Goal: Task Accomplishment & Management: Use online tool/utility

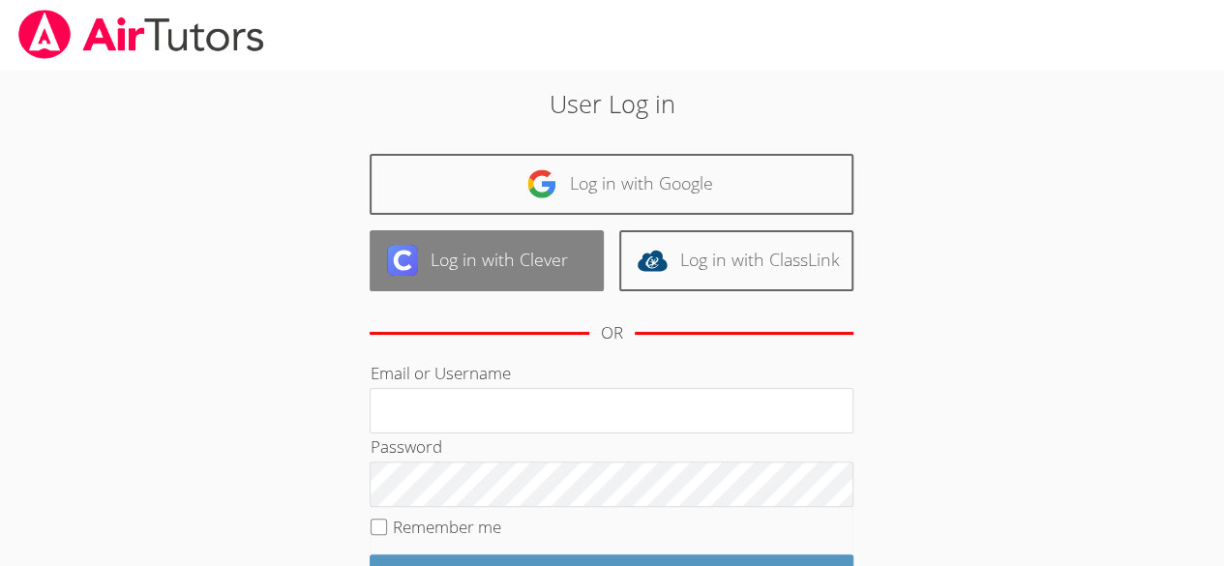
click at [527, 250] on link "Log in with Clever" at bounding box center [487, 260] width 234 height 61
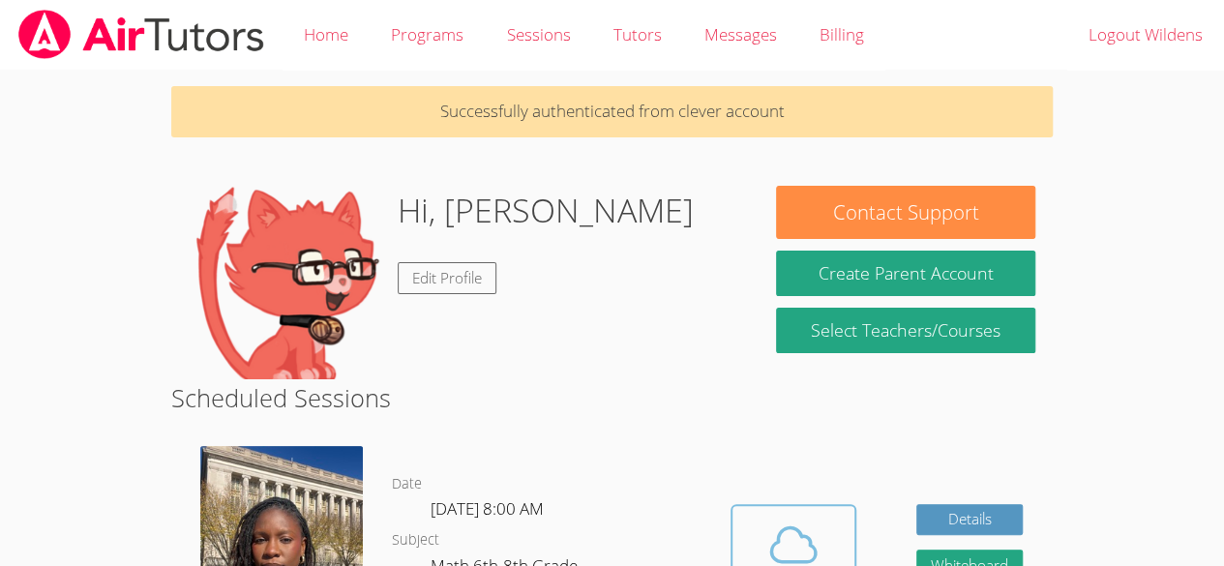
click at [801, 508] on button "Cloud Room" at bounding box center [794, 558] width 126 height 108
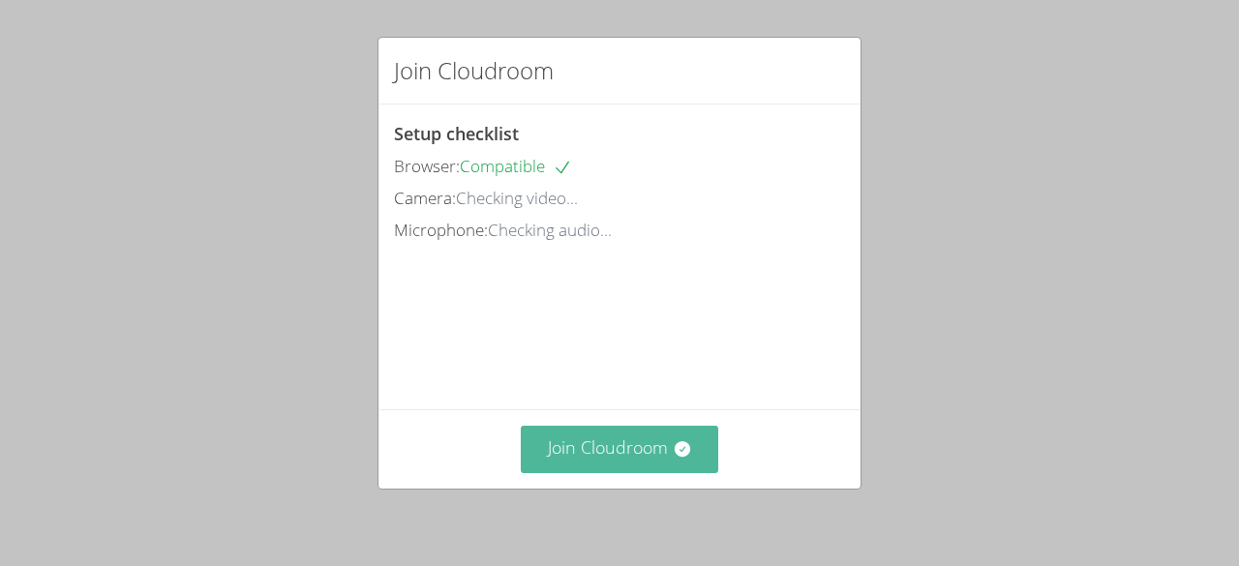
click at [590, 470] on button "Join Cloudroom" at bounding box center [620, 449] width 198 height 47
click at [570, 449] on button "Join Cloudroom" at bounding box center [620, 449] width 198 height 47
click at [588, 437] on button "Join Cloudroom" at bounding box center [620, 449] width 198 height 47
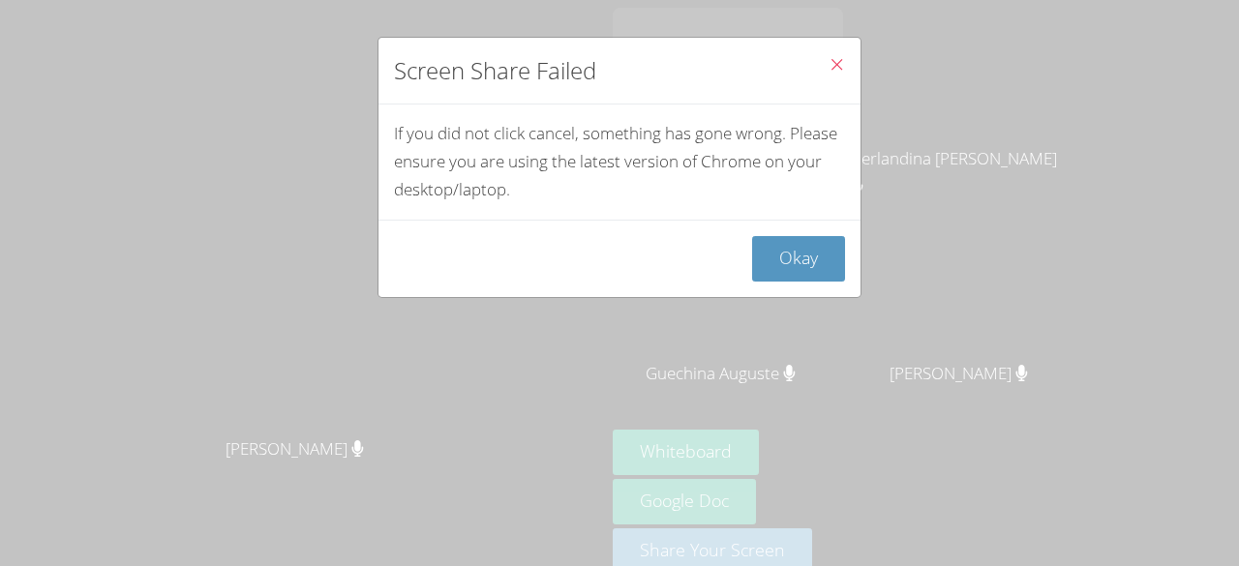
drag, startPoint x: 836, startPoint y: 61, endPoint x: 817, endPoint y: 63, distance: 19.4
click at [817, 63] on button "Close" at bounding box center [836, 67] width 47 height 59
click at [828, 63] on icon "Close" at bounding box center [836, 64] width 16 height 16
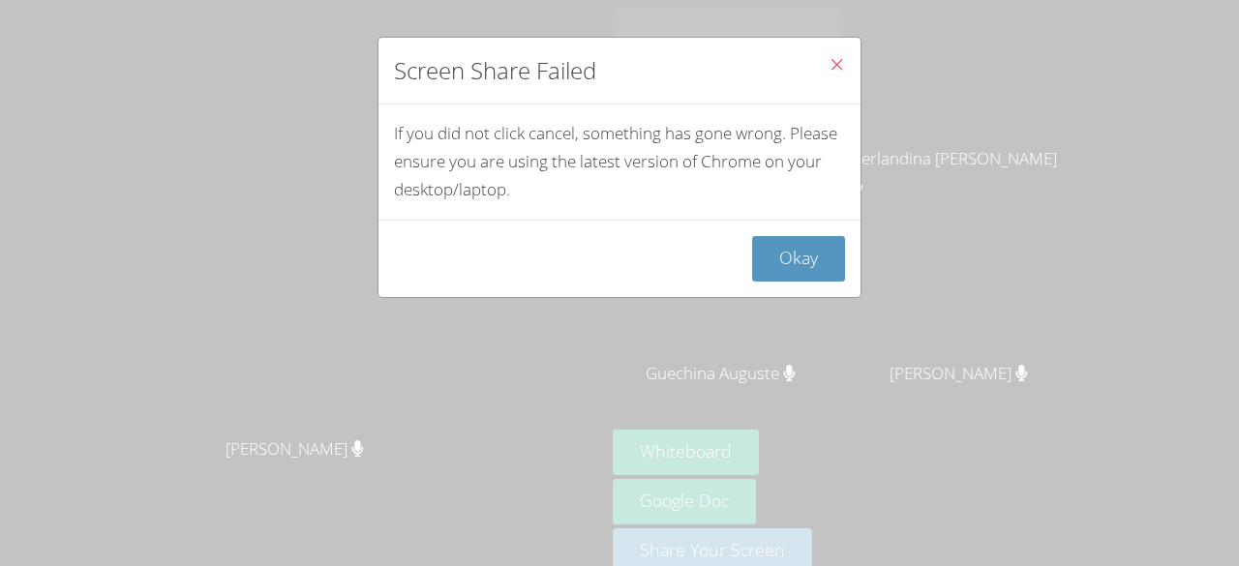
click at [828, 63] on icon "Close" at bounding box center [836, 64] width 16 height 16
click at [828, 62] on icon "Close" at bounding box center [836, 64] width 16 height 16
click at [790, 260] on button "Okay" at bounding box center [798, 258] width 93 height 45
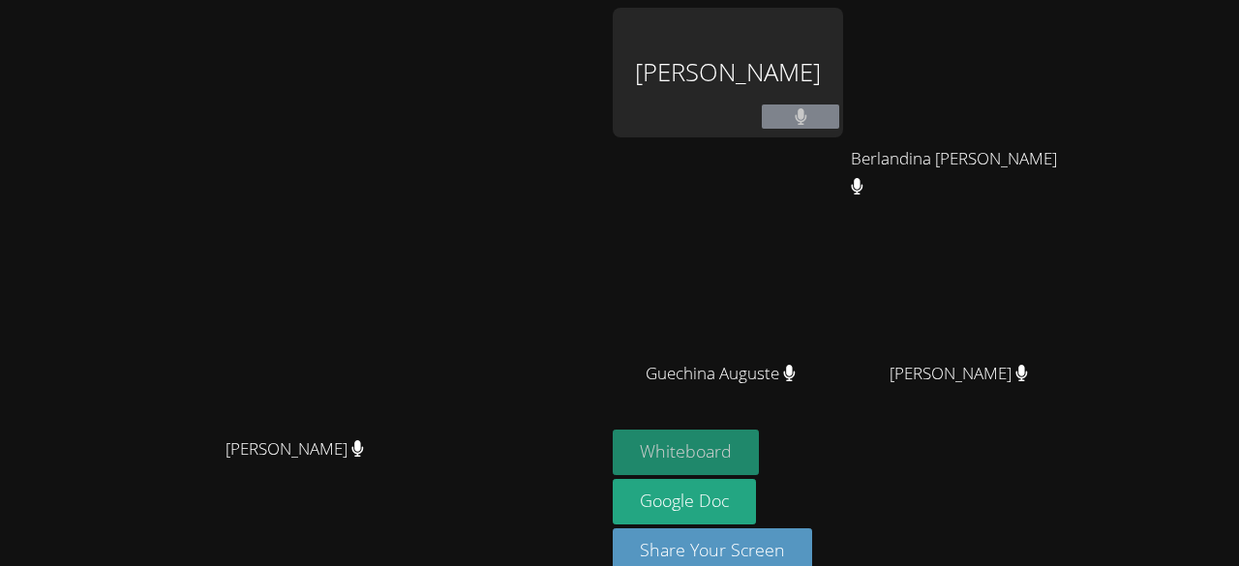
click at [723, 463] on button "Whiteboard" at bounding box center [685, 452] width 146 height 45
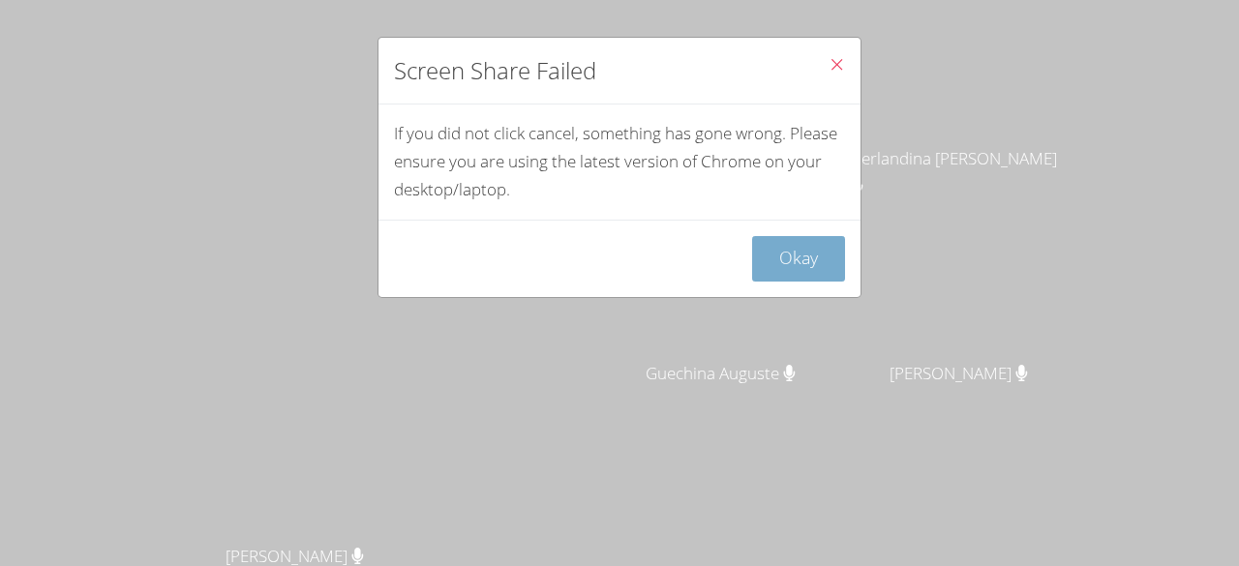
click at [780, 271] on button "Okay" at bounding box center [798, 258] width 93 height 45
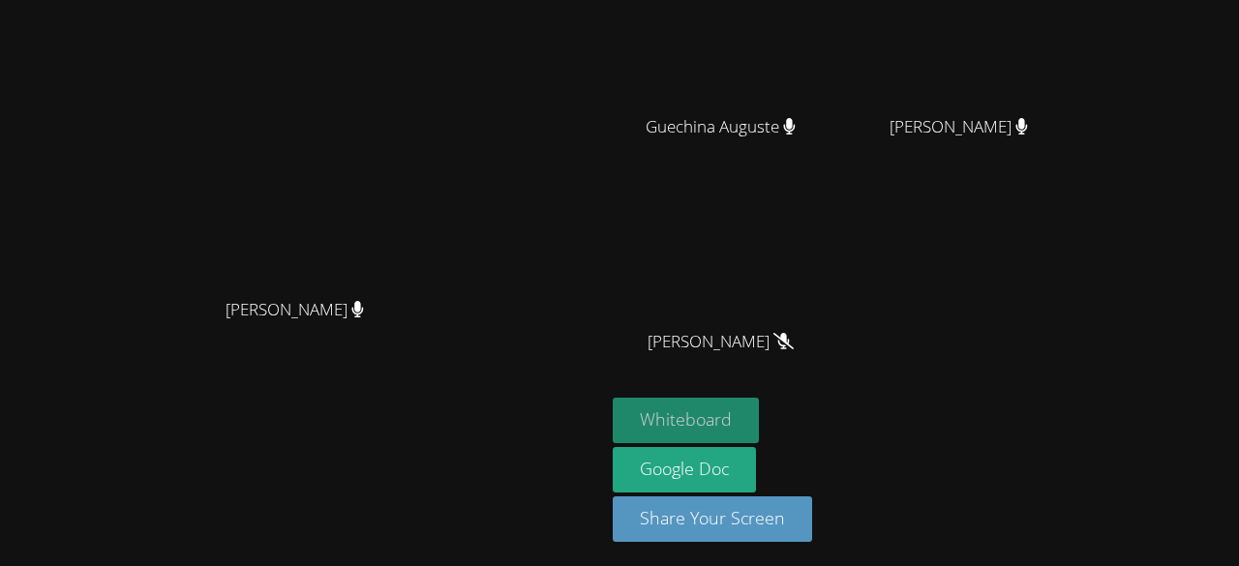
click at [759, 420] on button "Whiteboard" at bounding box center [685, 420] width 146 height 45
